Goal: Use online tool/utility

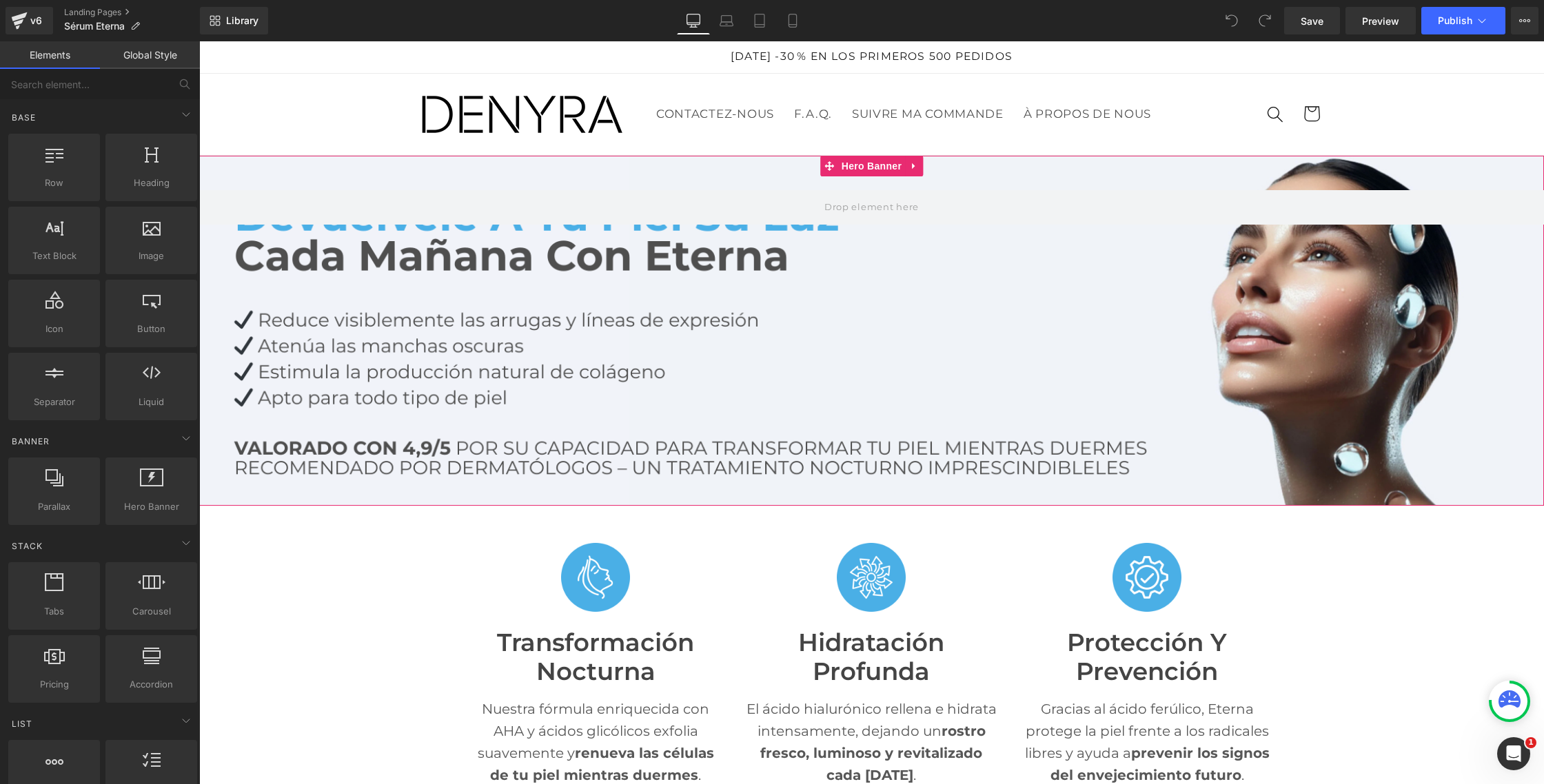
click at [524, 342] on div at bounding box center [871, 331] width 1345 height 350
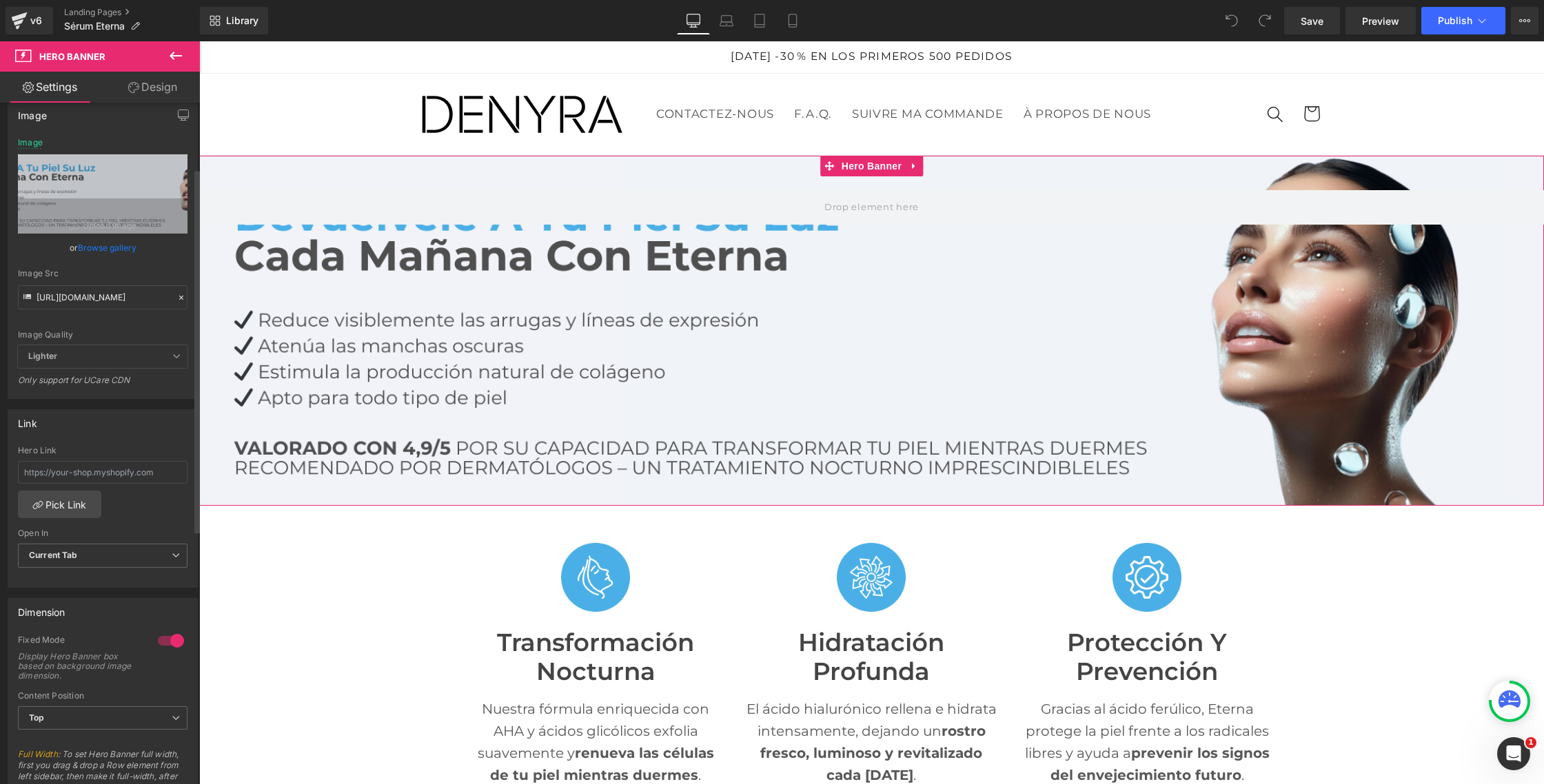
scroll to position [108, 0]
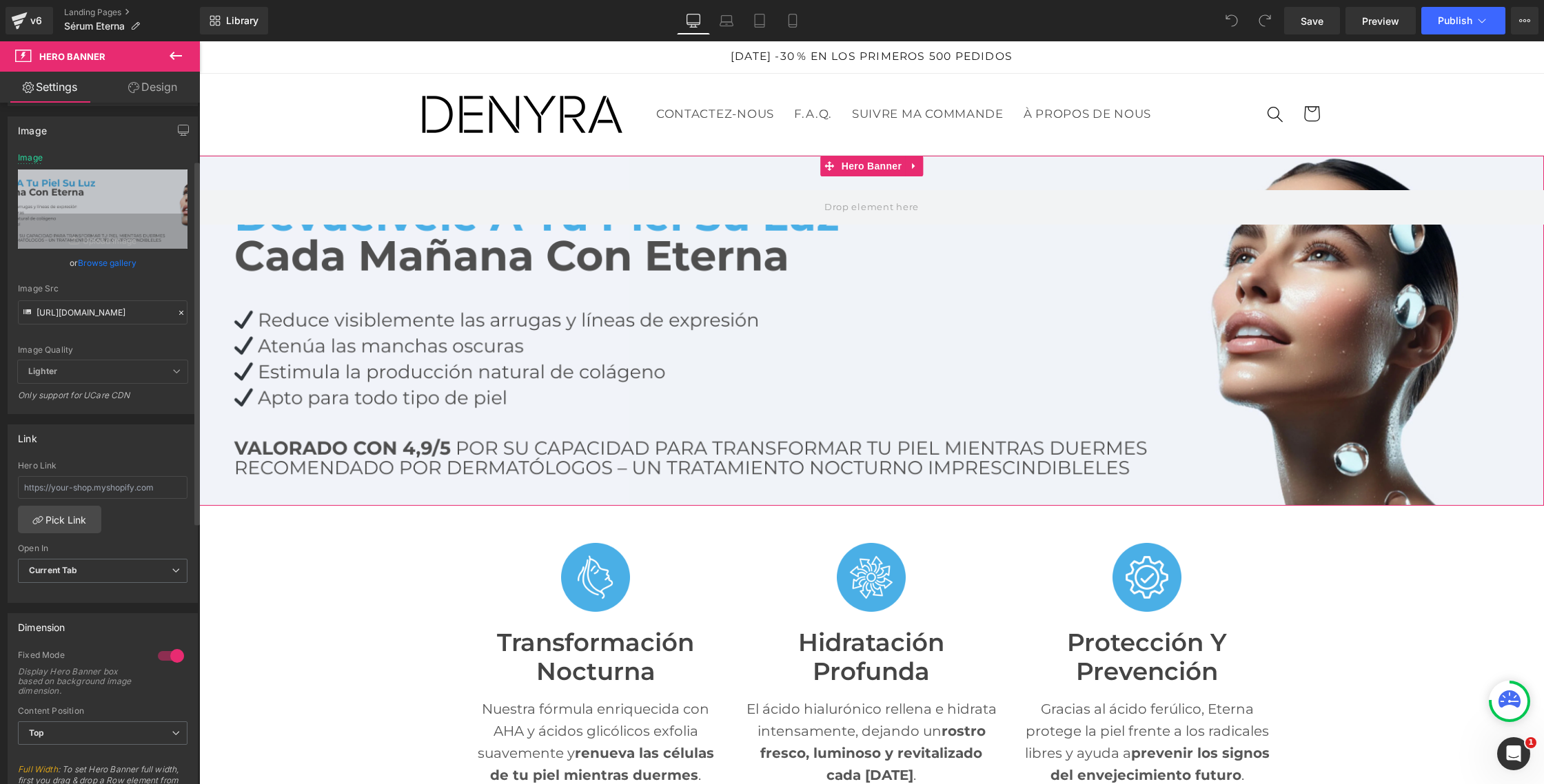
click at [172, 369] on icon at bounding box center [176, 370] width 8 height 8
click at [172, 373] on icon at bounding box center [176, 370] width 8 height 8
click at [377, 260] on div at bounding box center [871, 331] width 1345 height 350
click at [177, 366] on span "Lighter" at bounding box center [103, 372] width 170 height 23
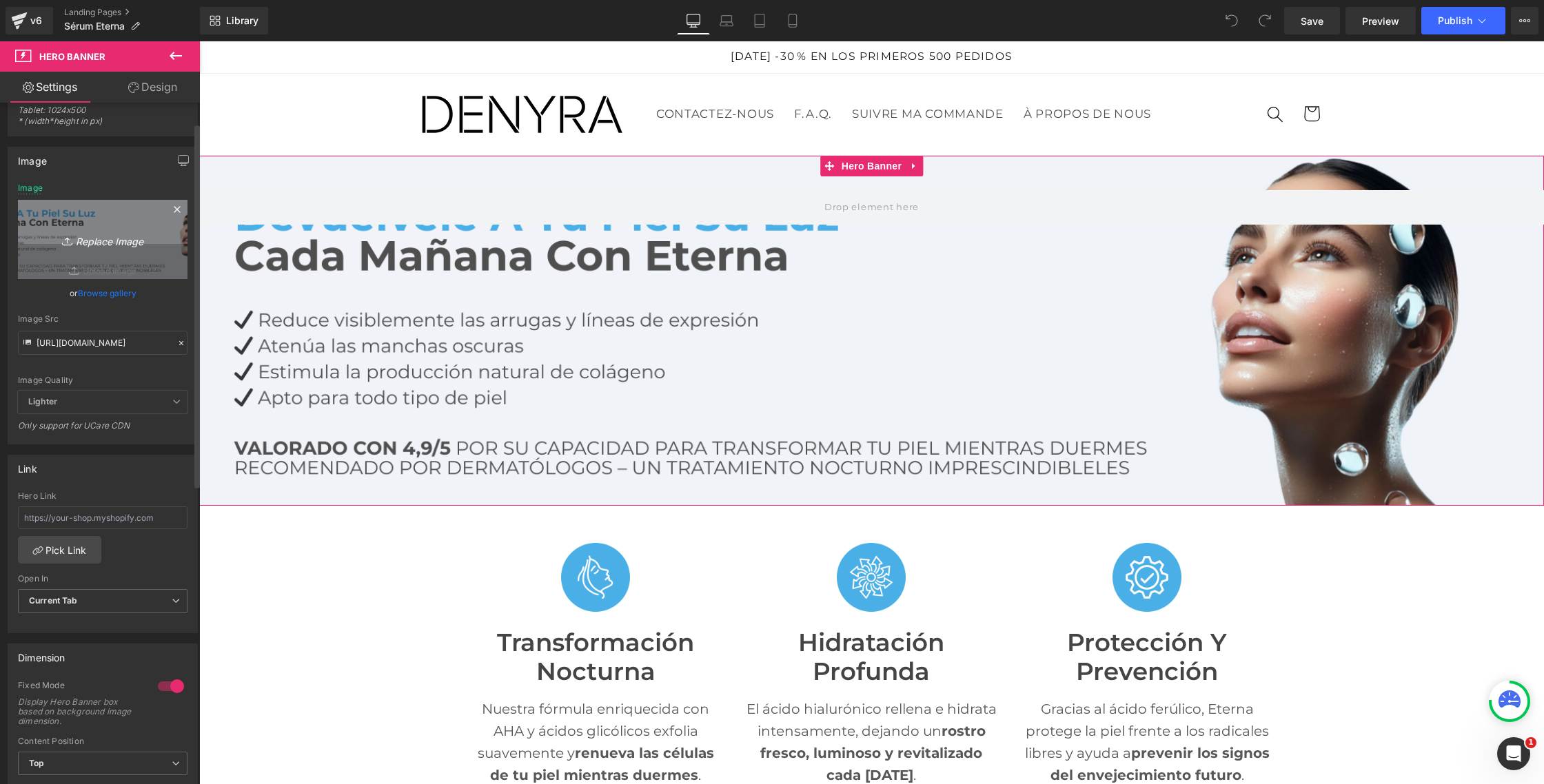
scroll to position [0, 0]
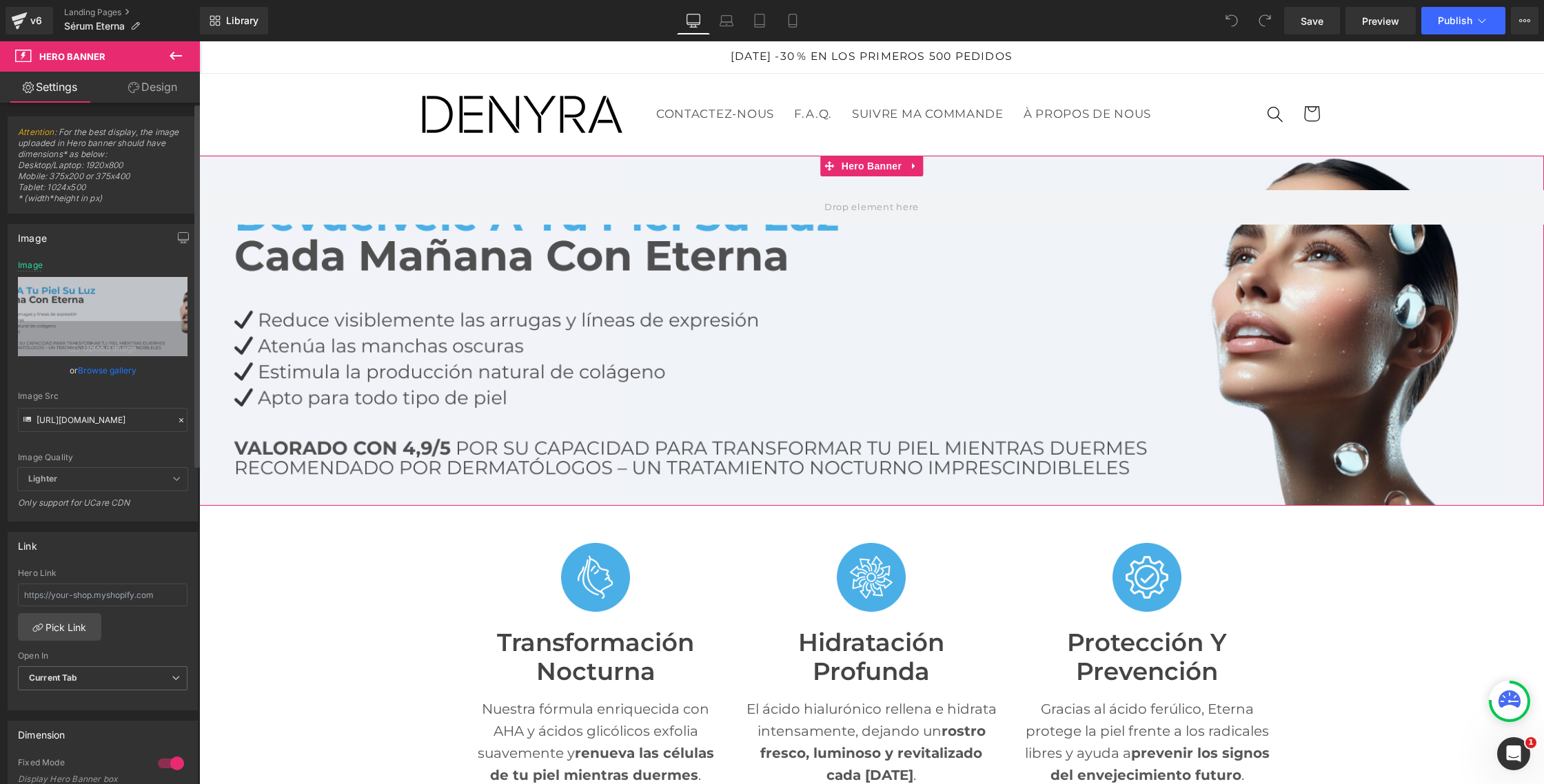
click at [177, 481] on span "Lighter" at bounding box center [103, 479] width 170 height 23
click at [173, 480] on icon at bounding box center [176, 478] width 8 height 8
click at [178, 236] on icon "button" at bounding box center [183, 238] width 11 height 11
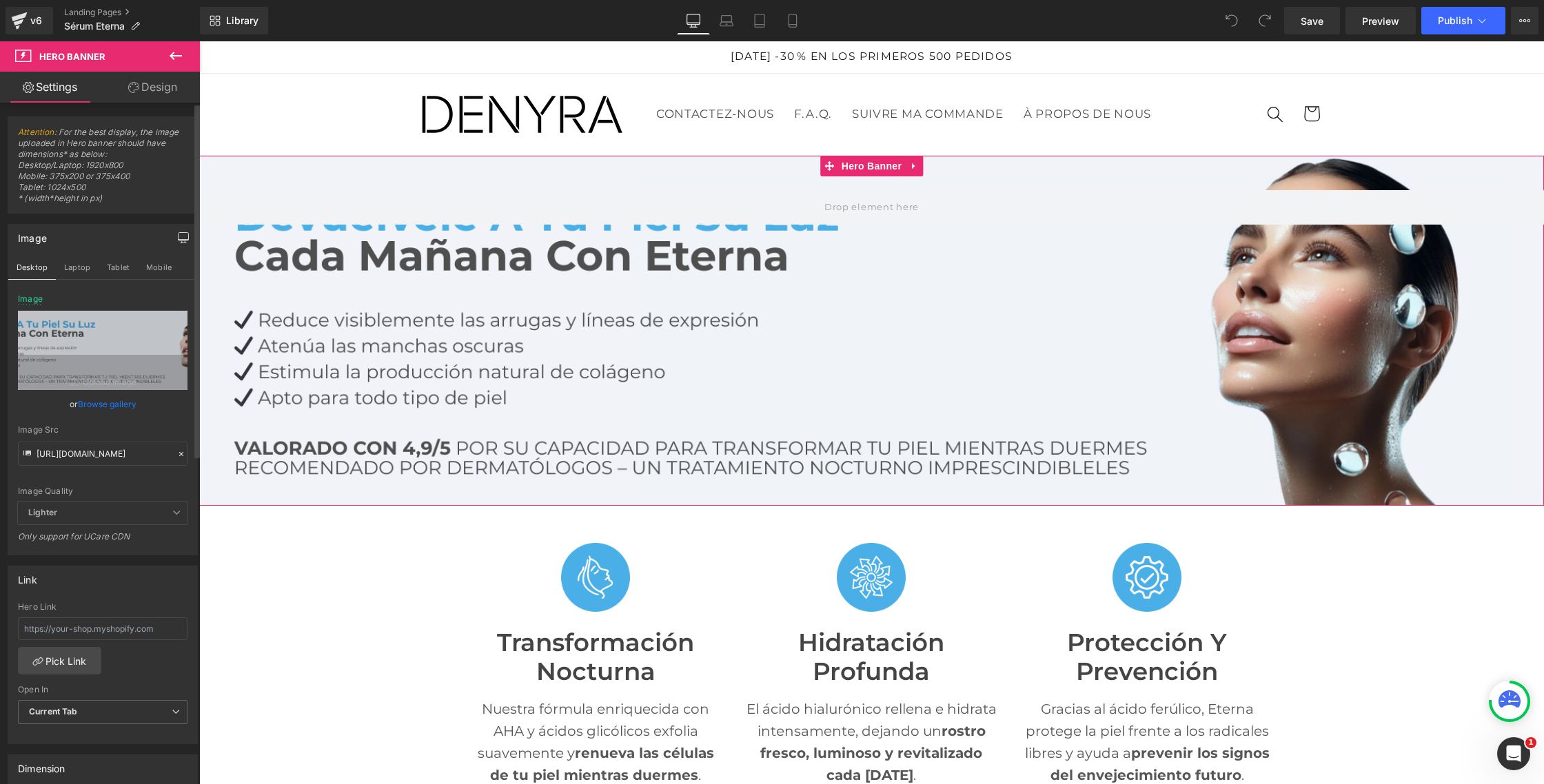
click at [178, 236] on icon "button" at bounding box center [183, 238] width 11 height 11
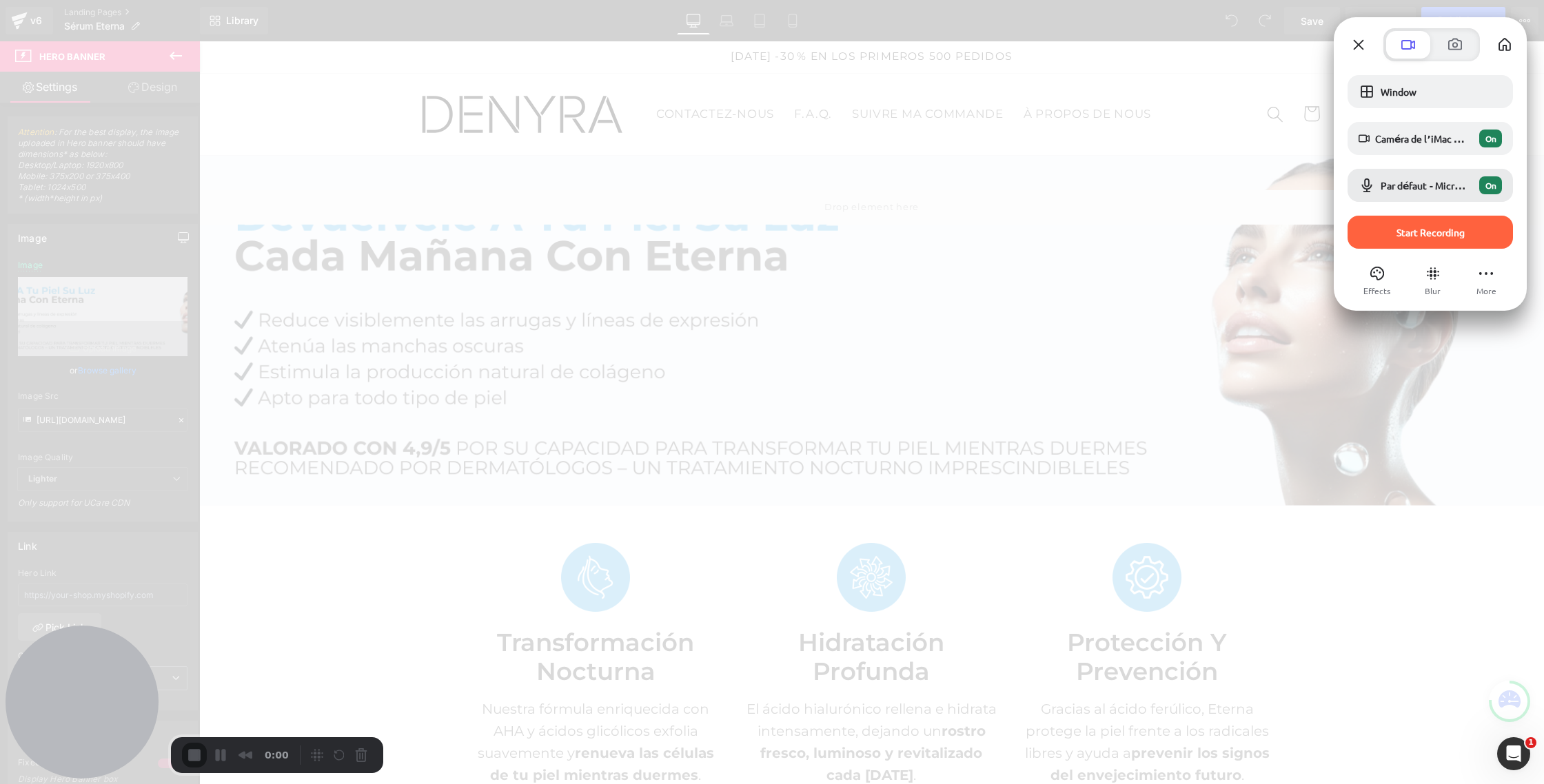
click at [1468, 133] on div "Caméra de l’iMac (0000:0001) On" at bounding box center [1438, 139] width 126 height 18
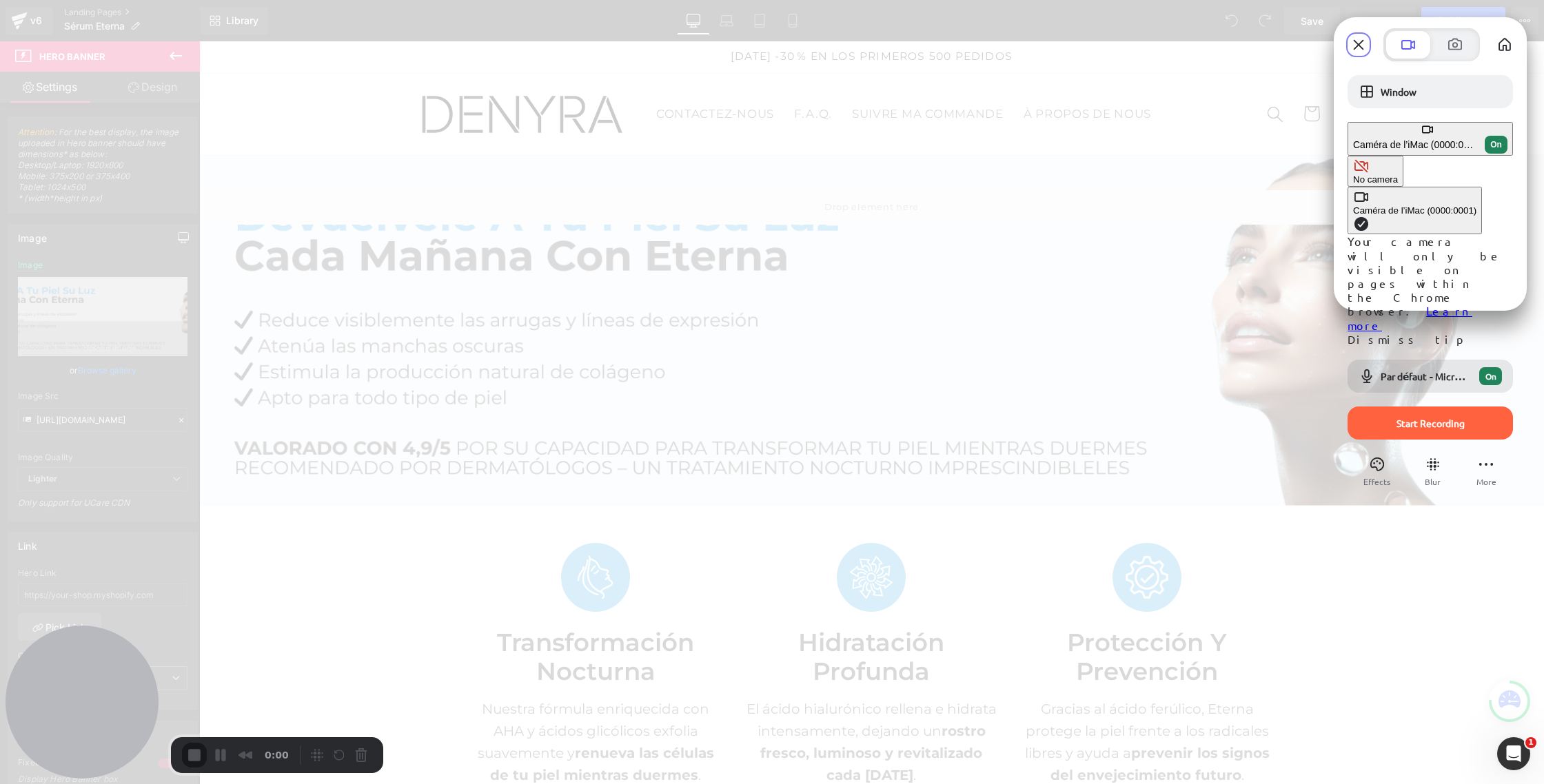
click at [1353, 216] on span "Camera options" at bounding box center [1361, 224] width 17 height 17
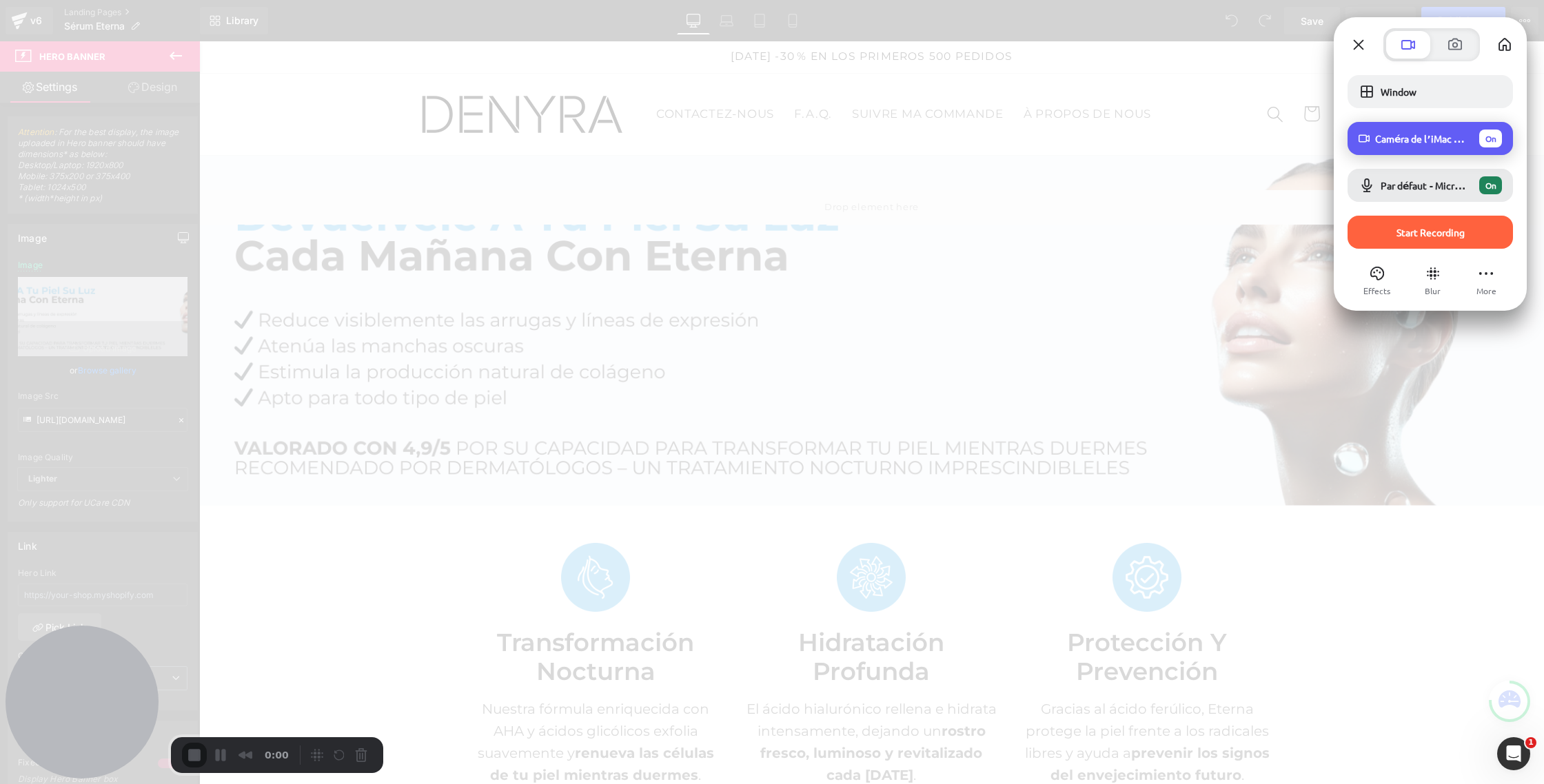
click at [1481, 144] on div "On" at bounding box center [1491, 139] width 23 height 18
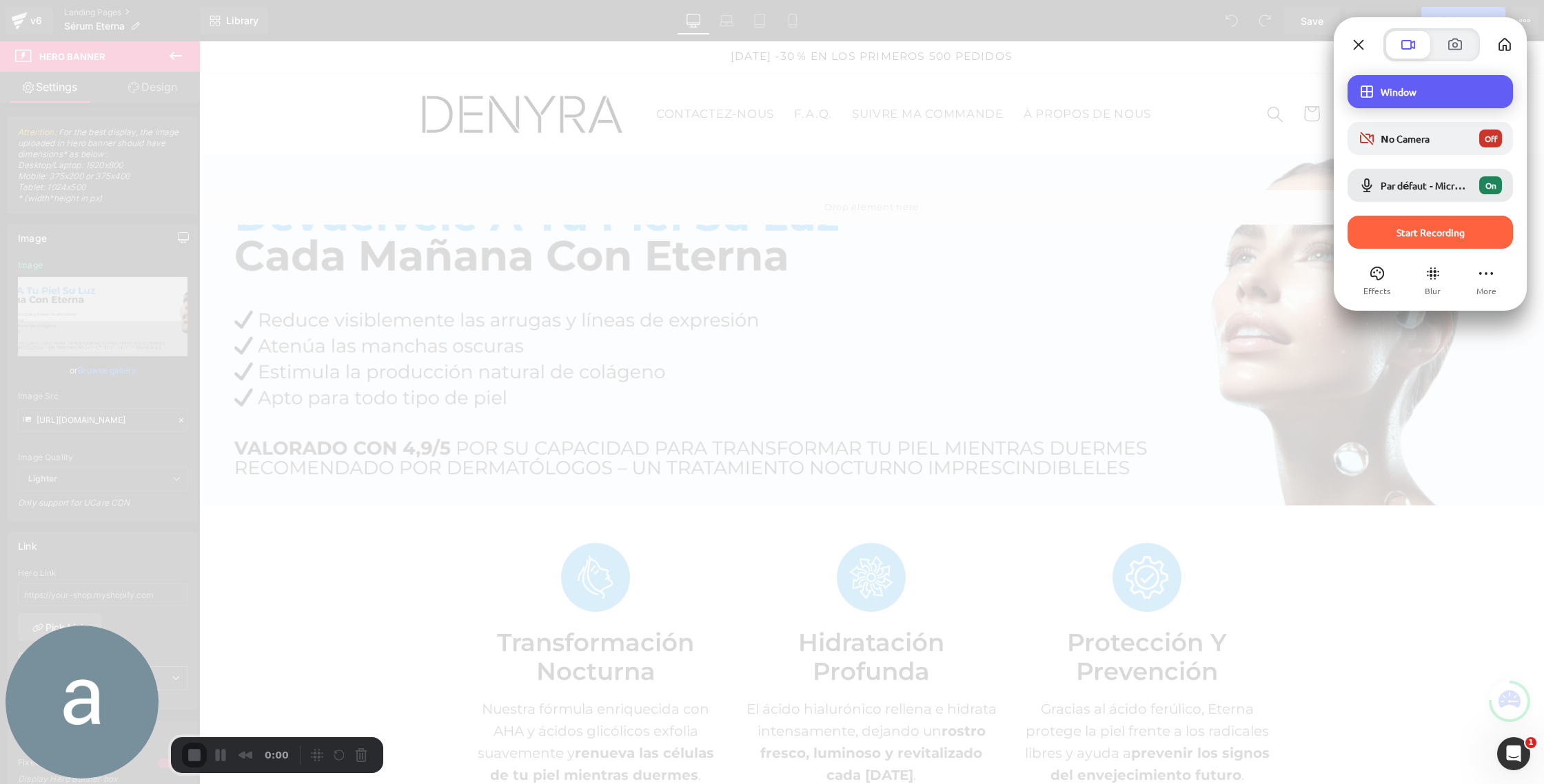
click at [1404, 93] on span "Window" at bounding box center [1441, 92] width 121 height 12
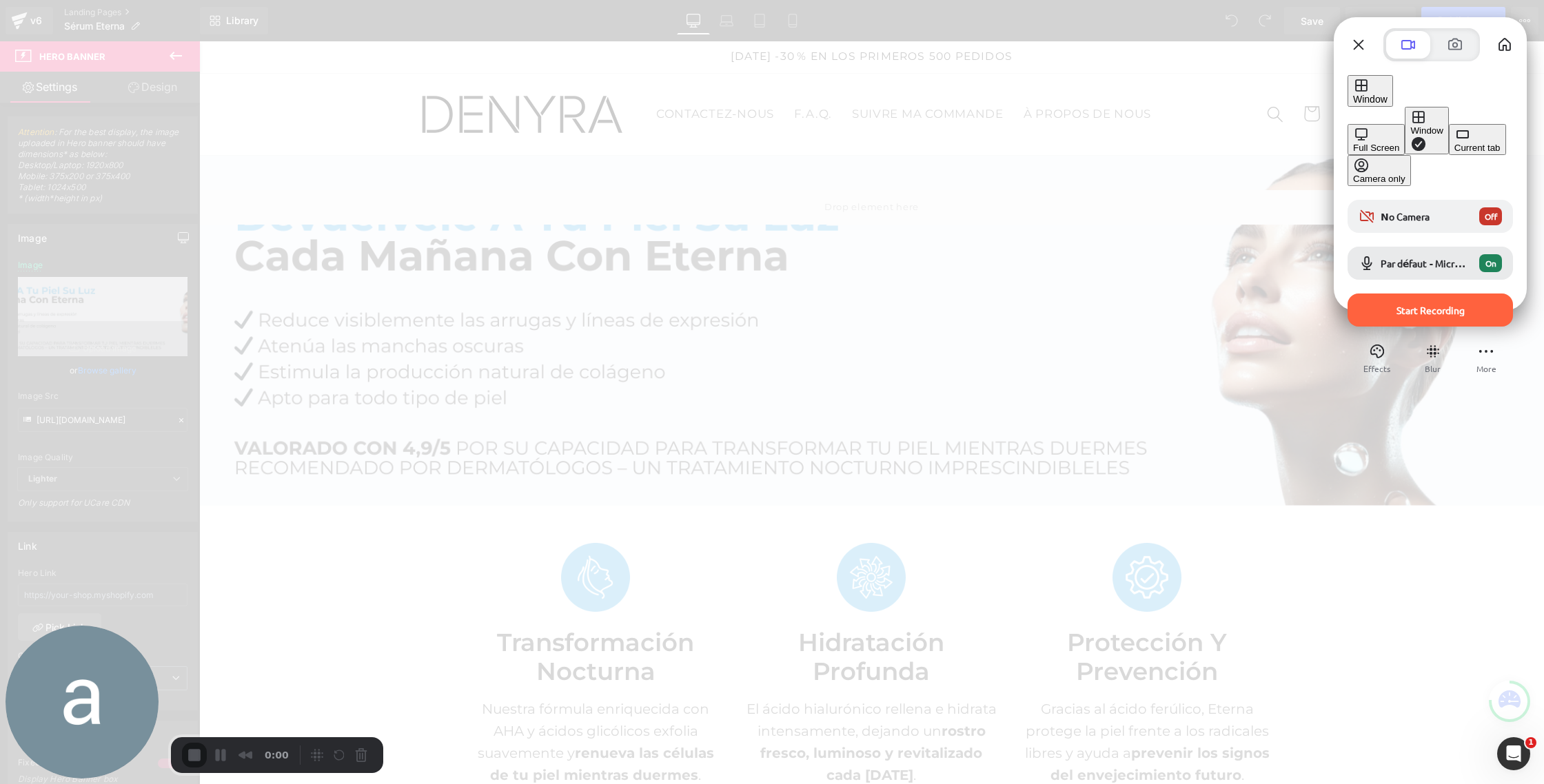
click at [1353, 142] on div "Full Screen" at bounding box center [1376, 148] width 46 height 11
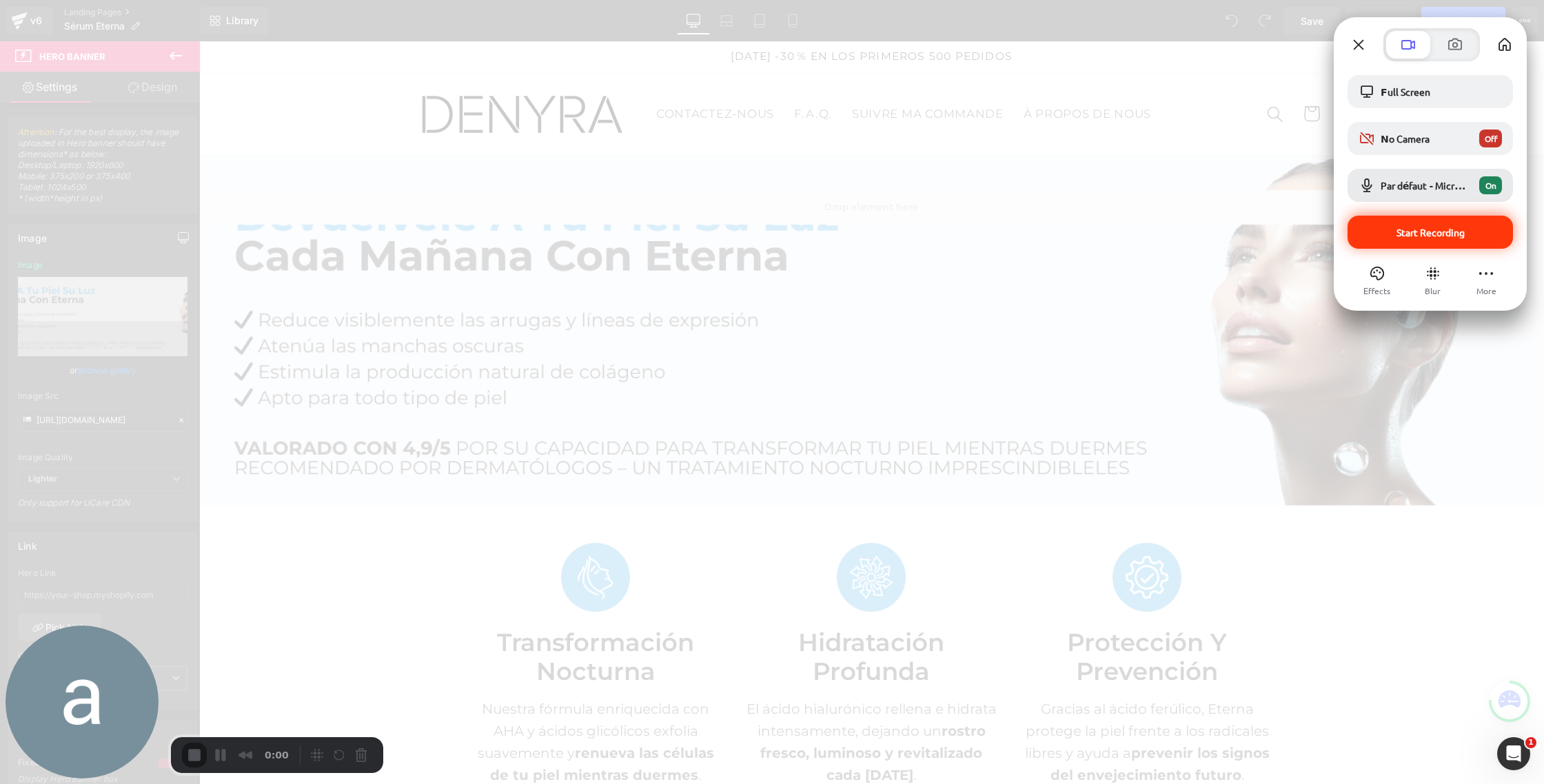
click at [1418, 230] on span "Start Recording" at bounding box center [1430, 232] width 68 height 12
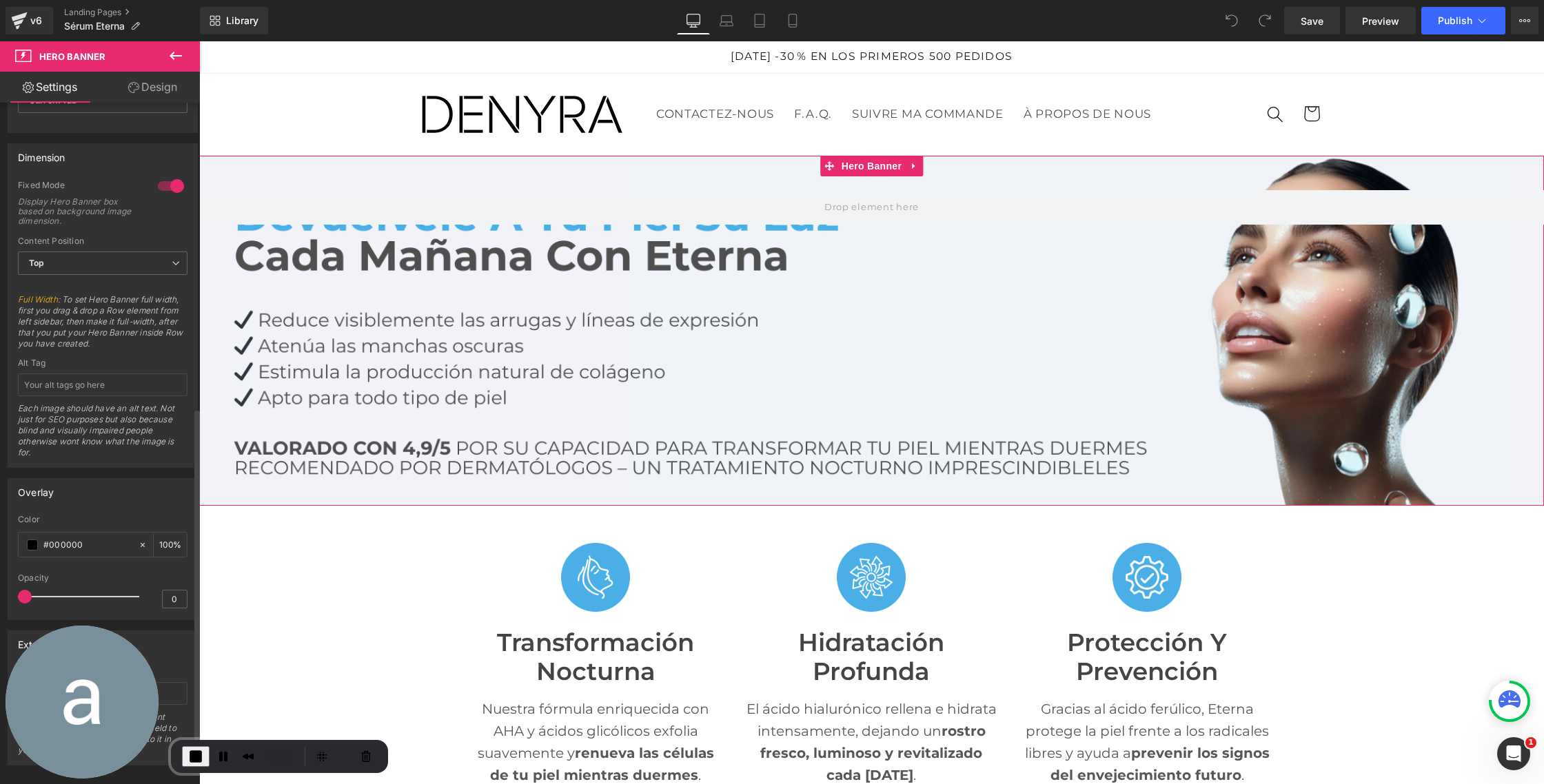
scroll to position [598, 0]
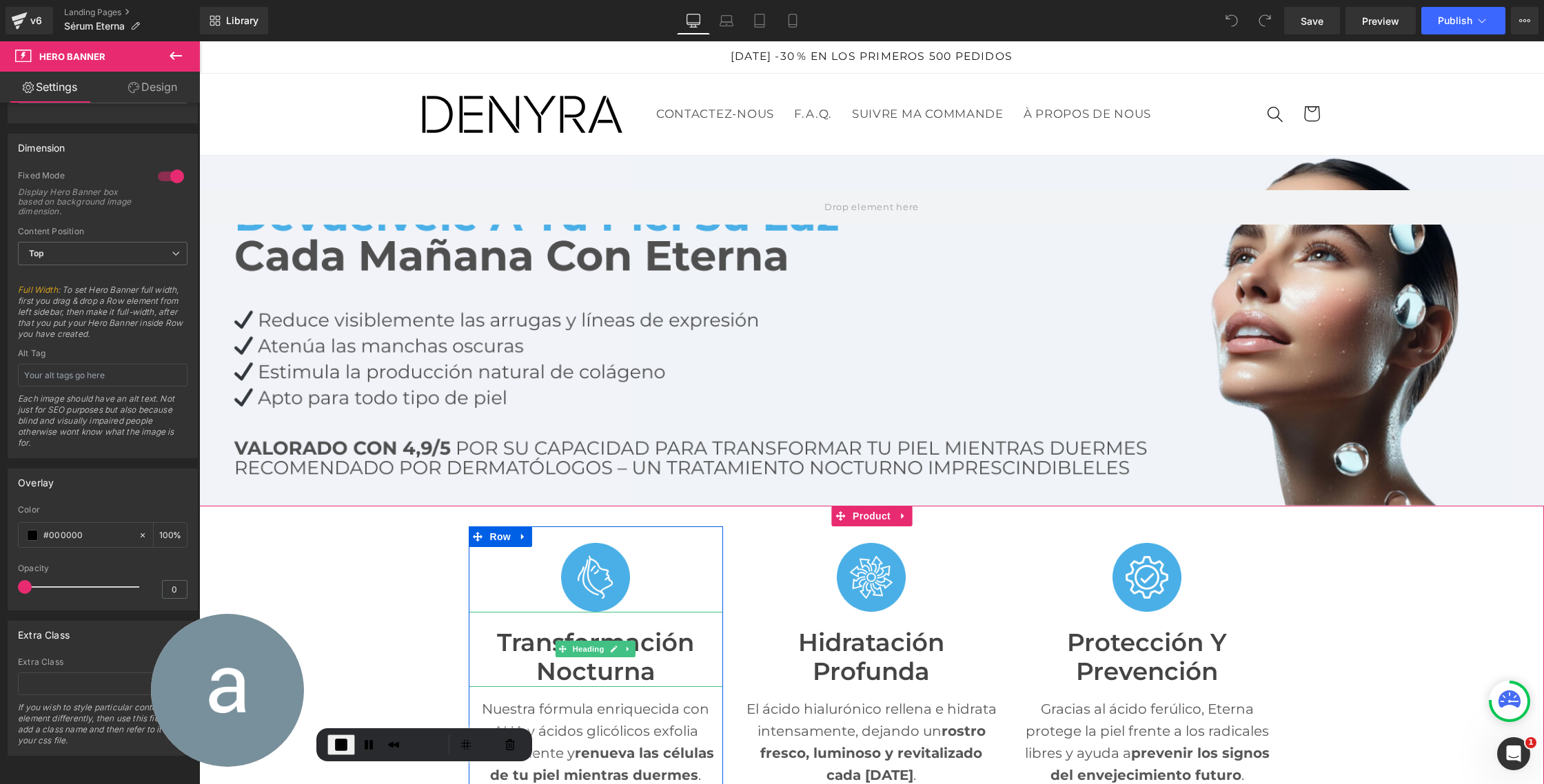
drag, startPoint x: 395, startPoint y: 687, endPoint x: 486, endPoint y: 640, distance: 102.4
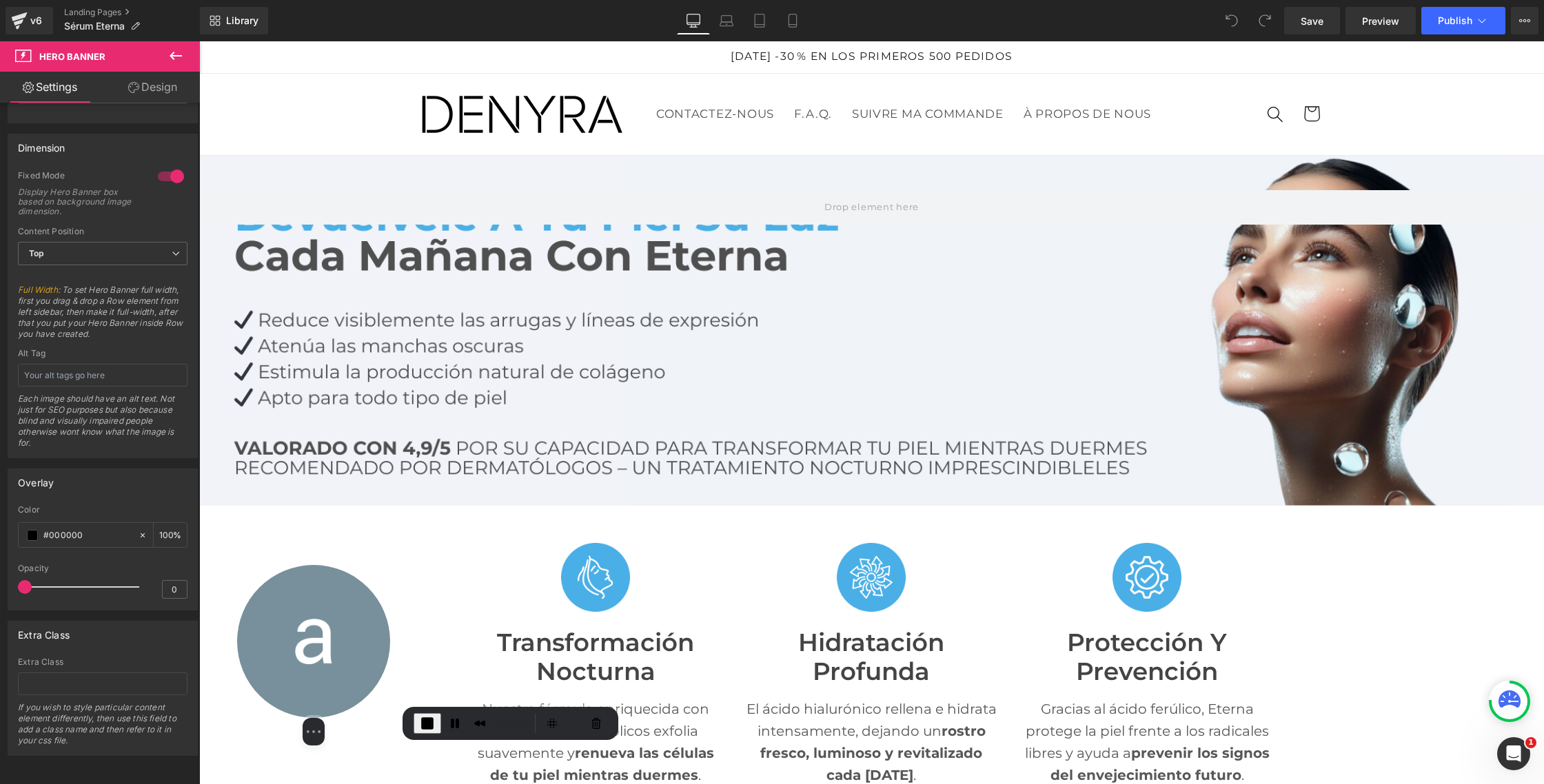
click at [328, 620] on img at bounding box center [313, 641] width 153 height 153
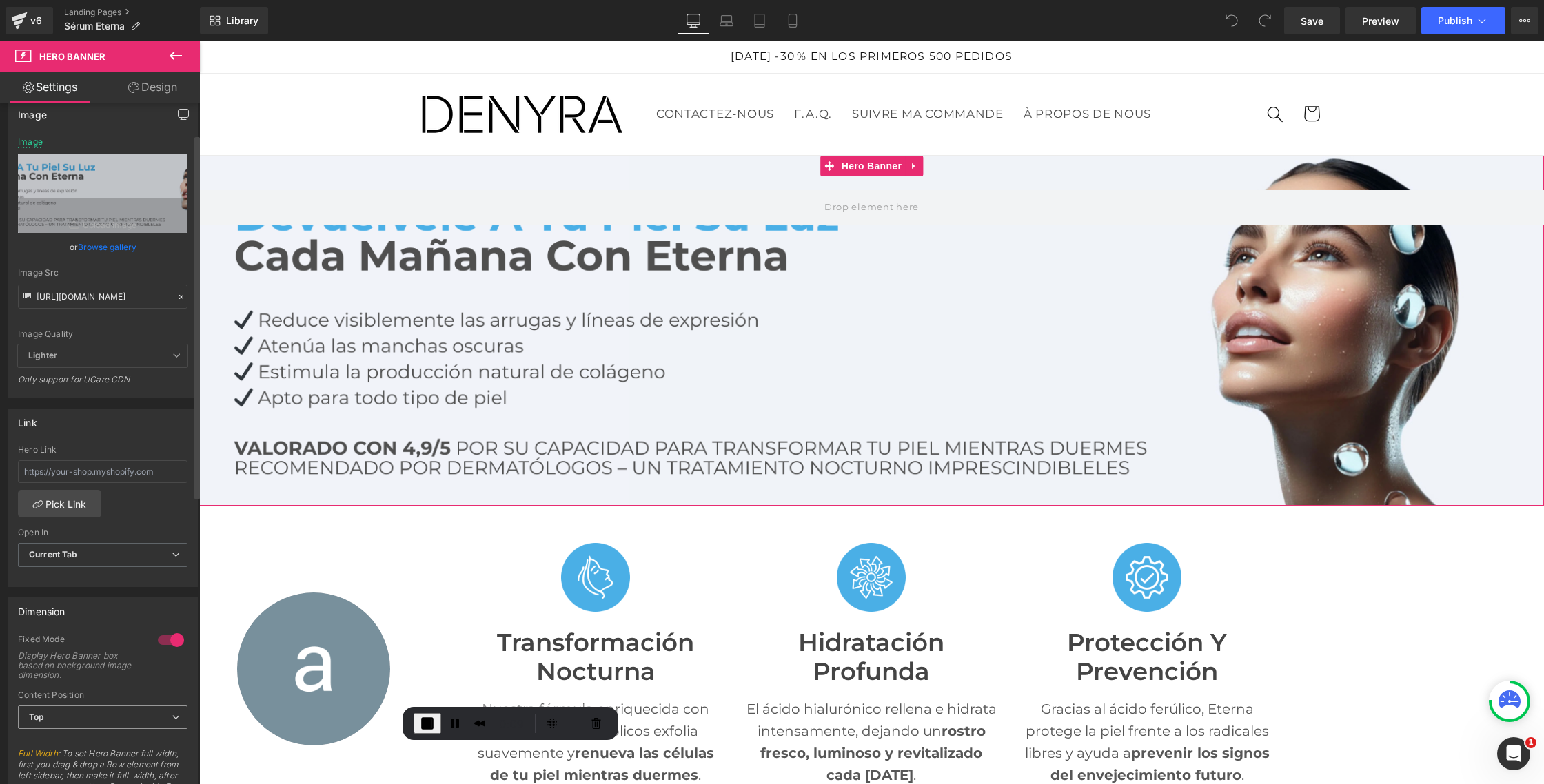
scroll to position [0, 0]
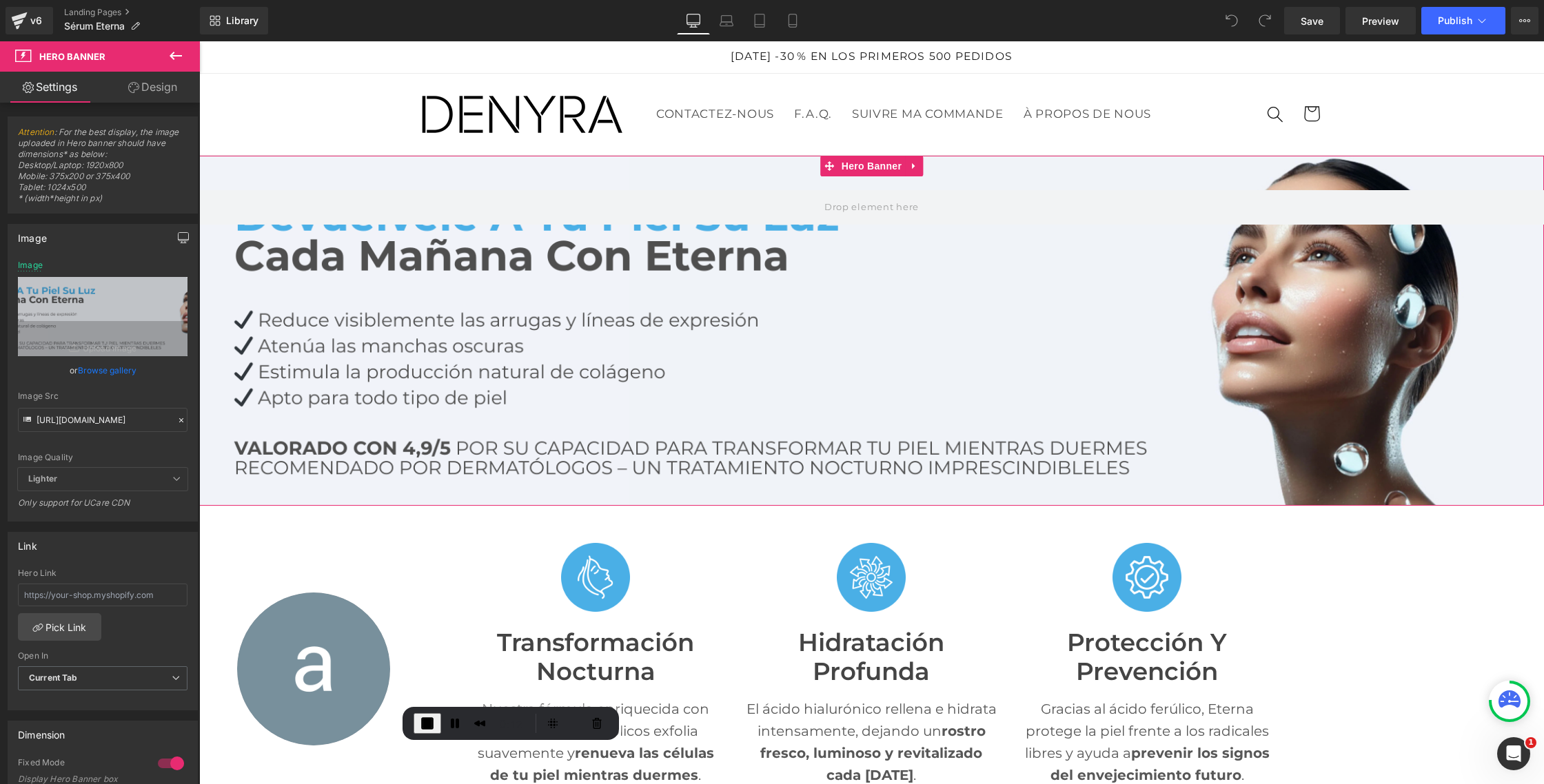
click at [172, 480] on icon at bounding box center [176, 478] width 8 height 8
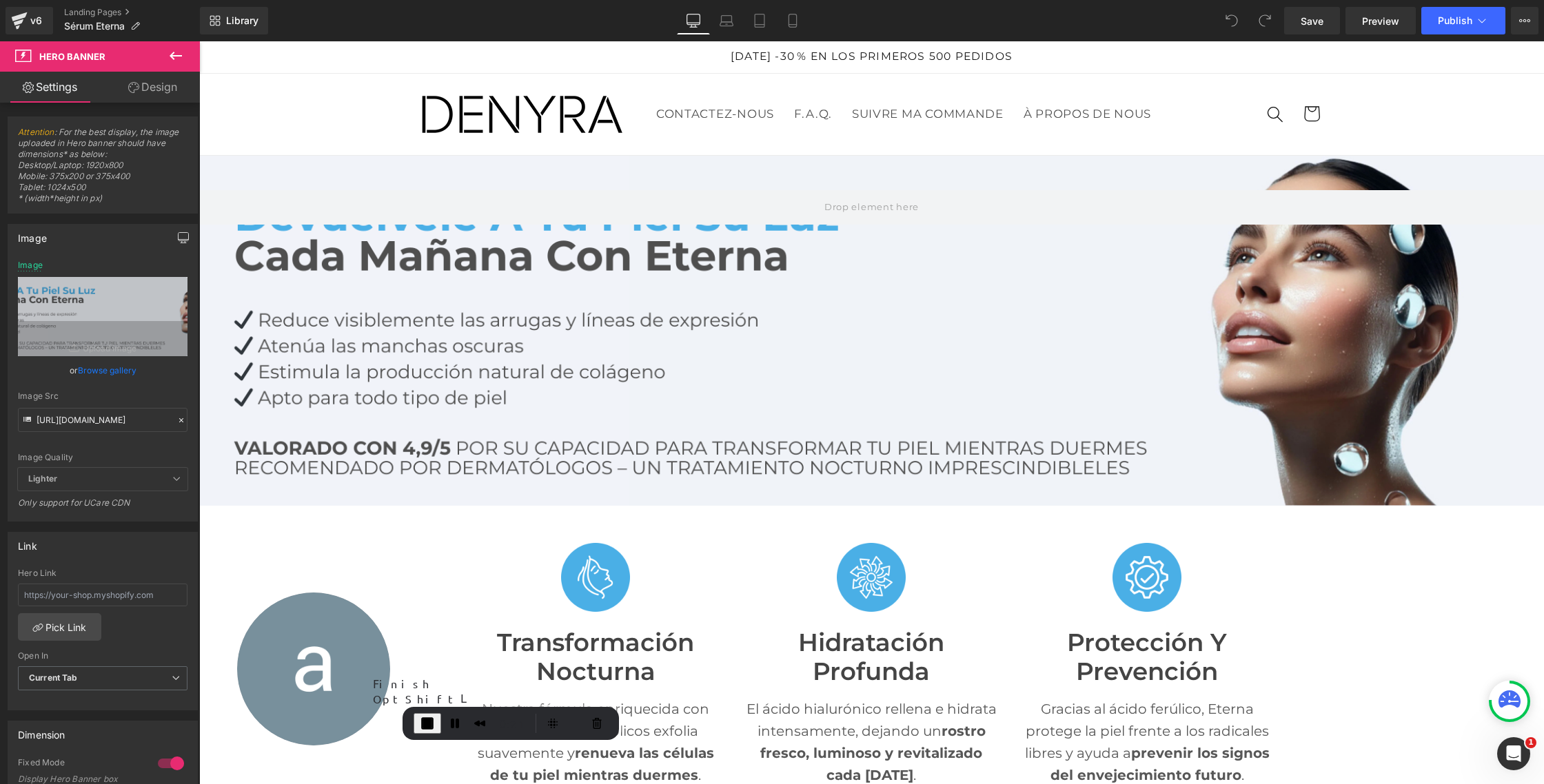
click at [428, 721] on span "End Recording" at bounding box center [427, 723] width 17 height 17
